Goal: Navigation & Orientation: Go to known website

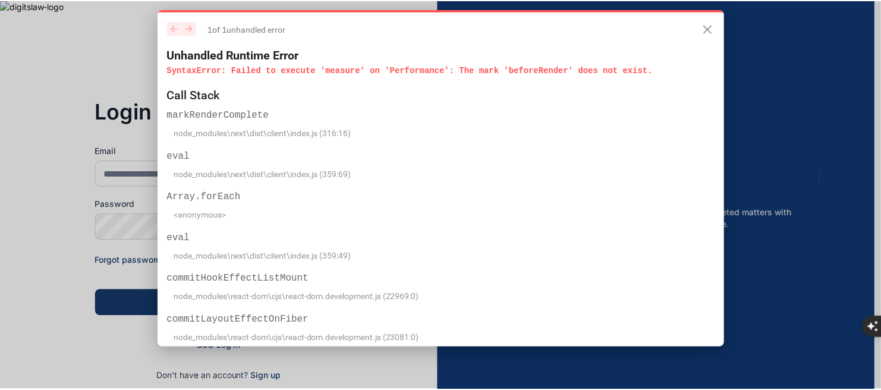
scroll to position [5, 0]
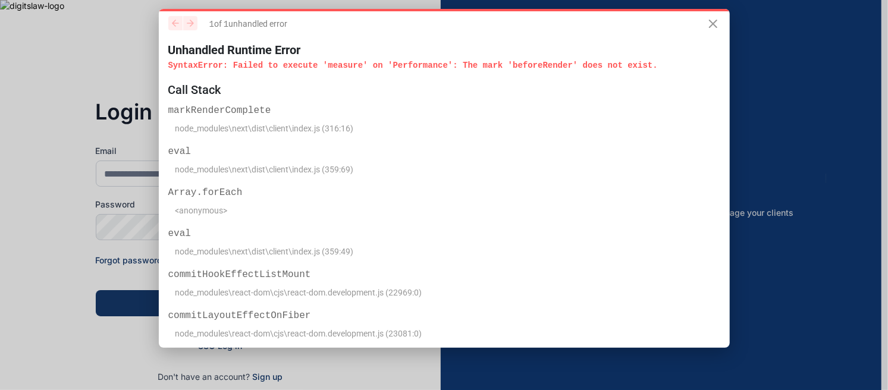
click at [601, 68] on p "SyntaxError : Failed to execute 'measure' on 'Performance': The mark 'beforeRen…" at bounding box center [444, 65] width 552 height 12
click at [710, 24] on icon "Close" at bounding box center [713, 23] width 7 height 7
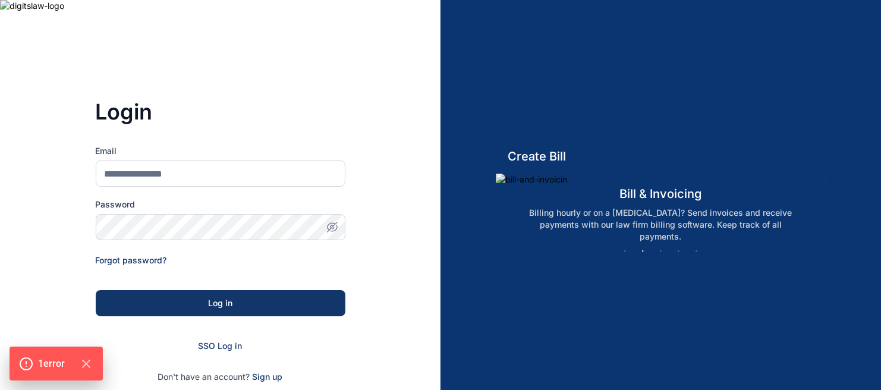
click at [334, 228] on icon "button" at bounding box center [333, 227] width 12 height 12
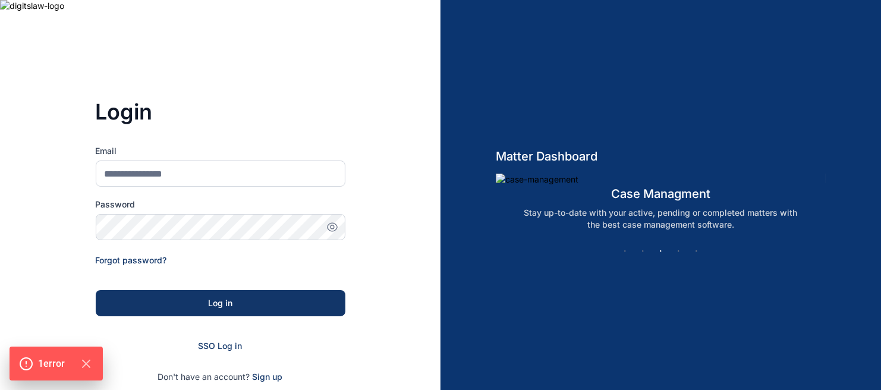
click at [244, 304] on img at bounding box center [440, 195] width 881 height 390
